Goal: Task Accomplishment & Management: Use online tool/utility

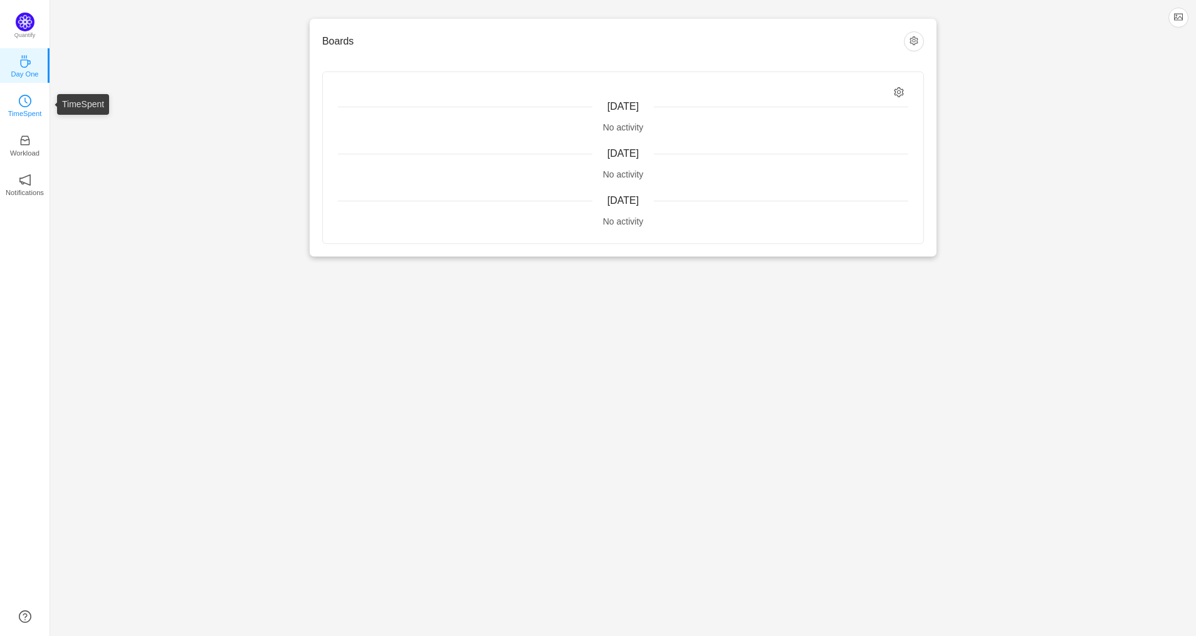
click at [39, 116] on p "TimeSpent" at bounding box center [25, 113] width 34 height 11
